Goal: Go to known website: Access a specific website the user already knows

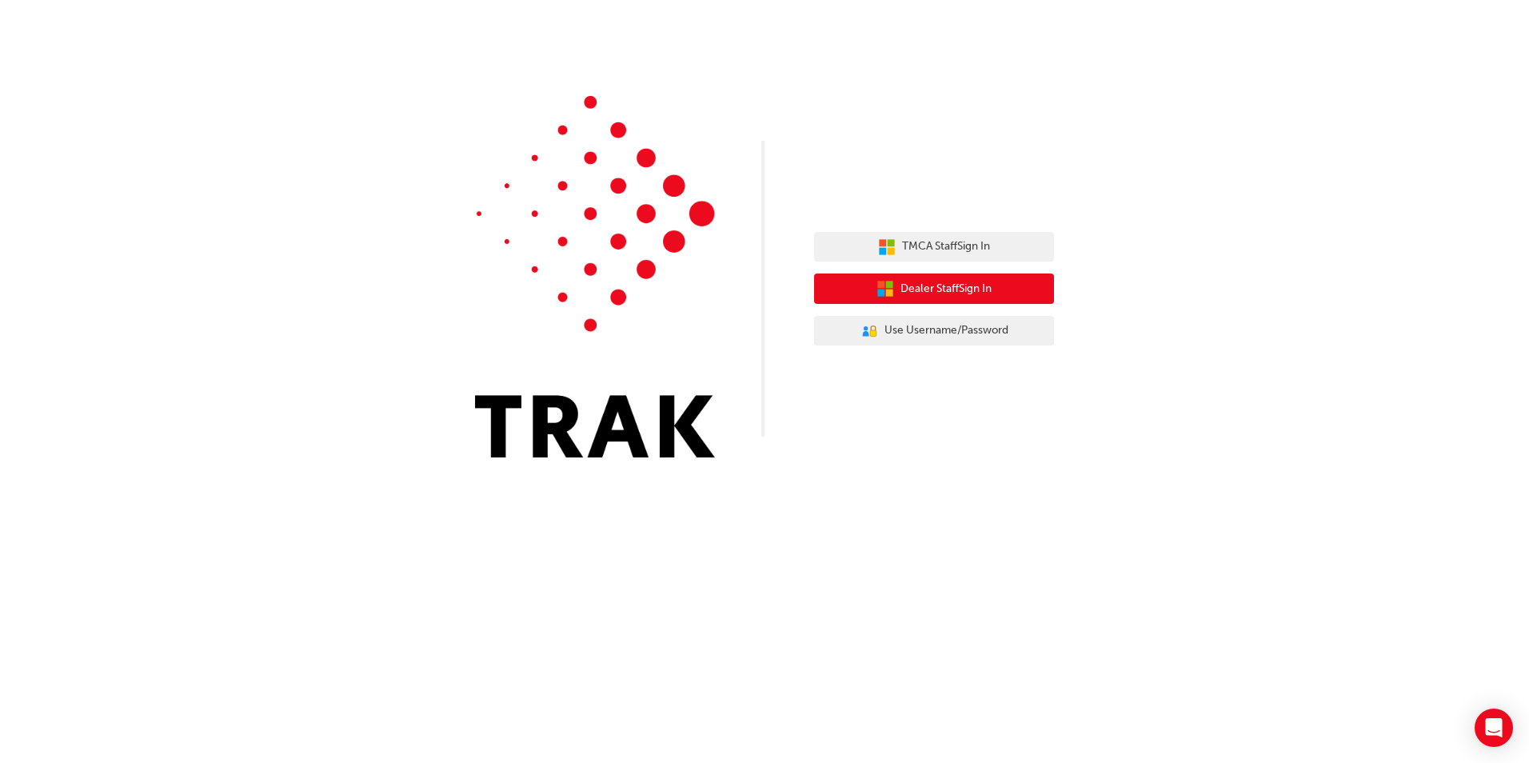
click at [916, 299] on button "Dealer Staff Sign In" at bounding box center [934, 288] width 240 height 30
